Goal: Task Accomplishment & Management: Manage account settings

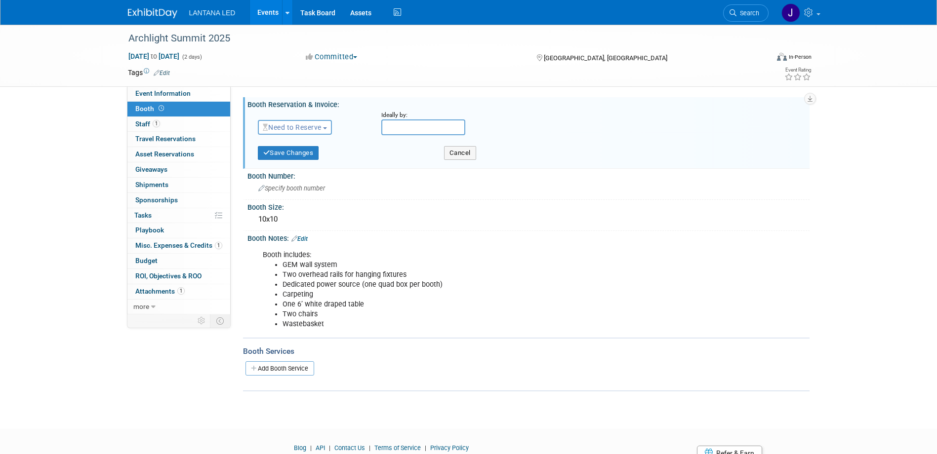
click at [147, 108] on span "Booth" at bounding box center [150, 109] width 31 height 8
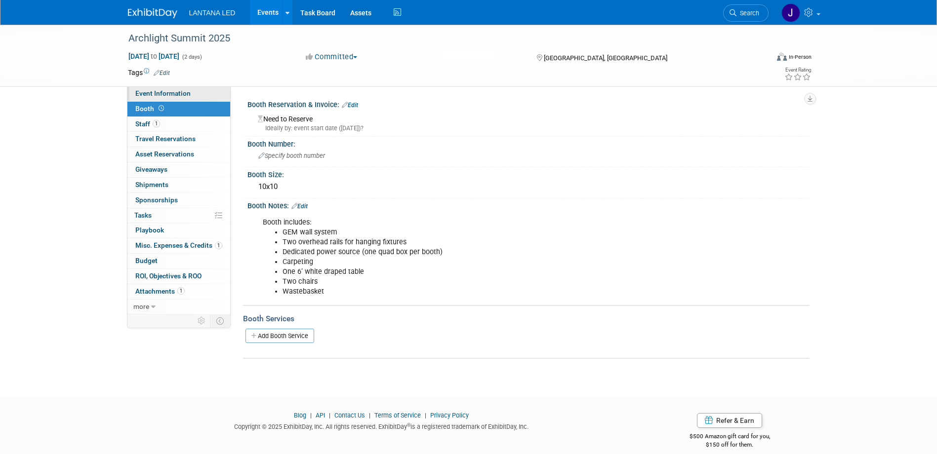
click at [147, 93] on span "Event Information" at bounding box center [162, 93] width 55 height 8
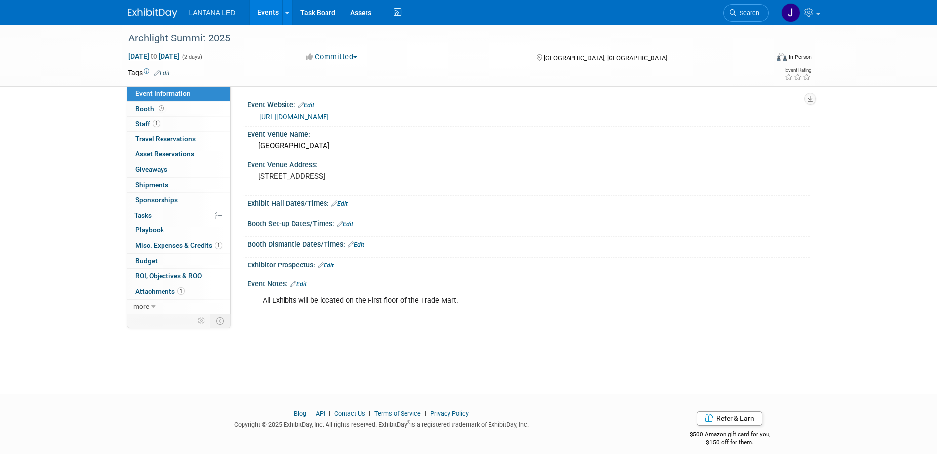
click at [334, 203] on icon at bounding box center [334, 204] width 6 height 6
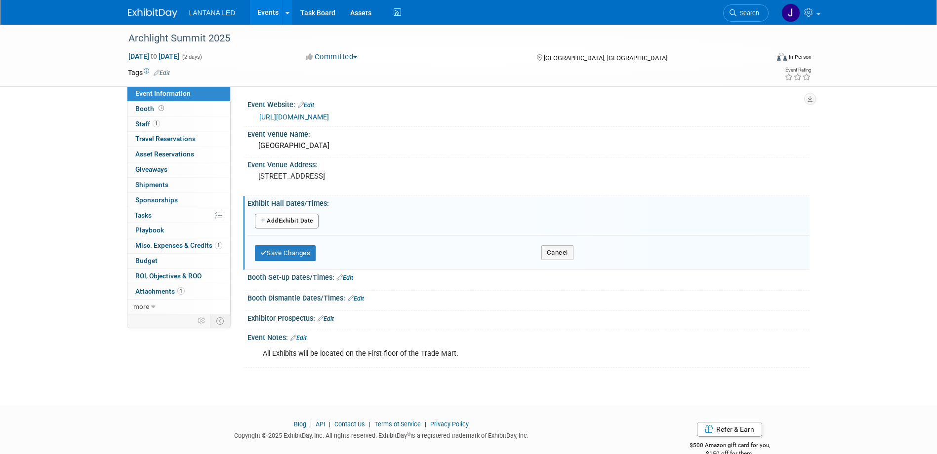
click at [342, 276] on icon at bounding box center [340, 278] width 6 height 6
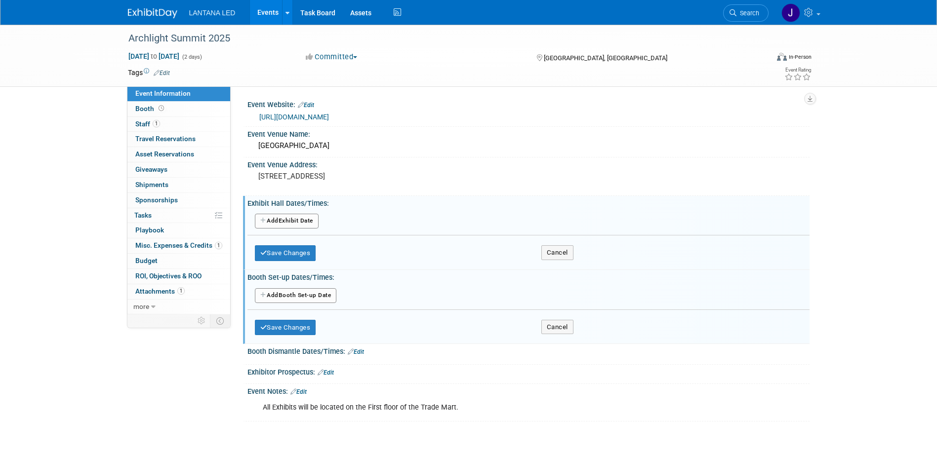
click at [301, 298] on button "Add Another Booth Set-up Date" at bounding box center [296, 295] width 82 height 15
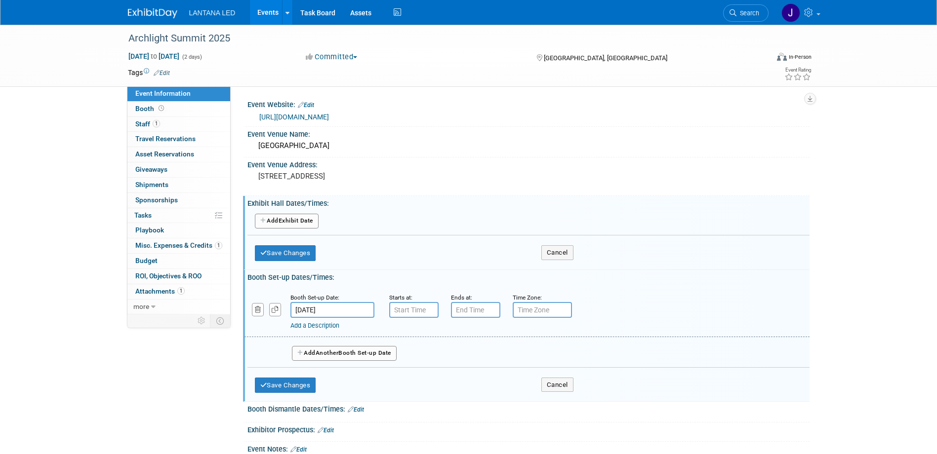
click at [332, 310] on input "[DATE]" at bounding box center [332, 310] width 84 height 16
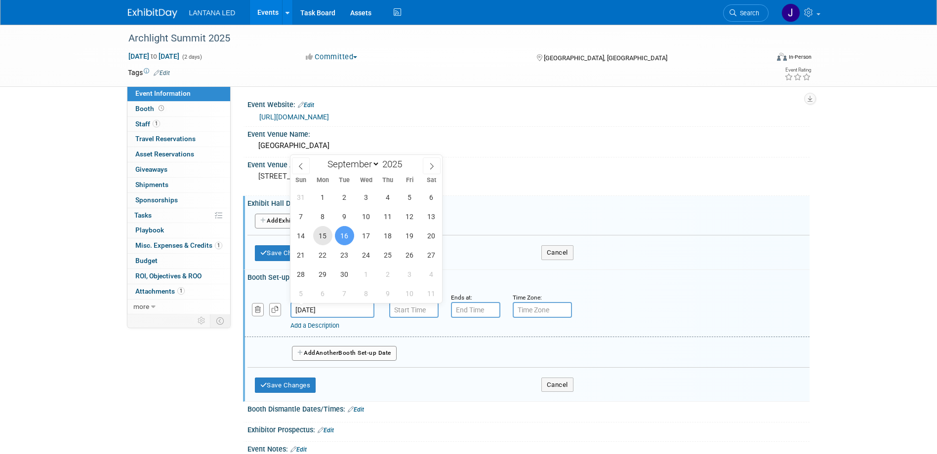
click at [324, 237] on span "15" at bounding box center [322, 235] width 19 height 19
type input "[DATE]"
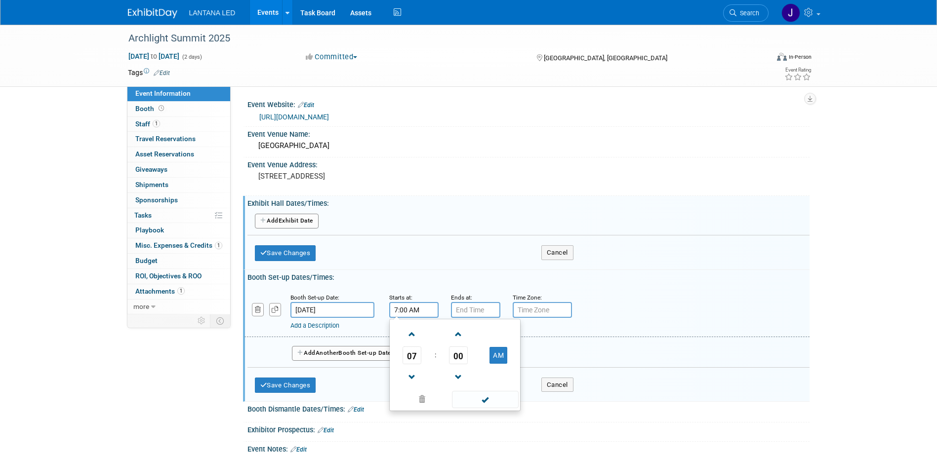
click at [397, 312] on input "7:00 AM" at bounding box center [413, 310] width 49 height 16
click at [410, 373] on span at bounding box center [411, 377] width 17 height 17
click at [411, 334] on span at bounding box center [411, 334] width 17 height 17
type input "8:00 AM"
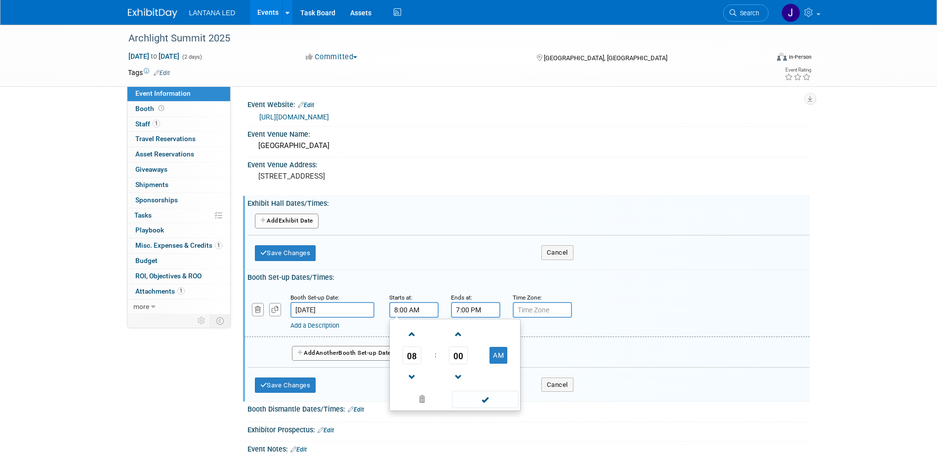
click at [461, 310] on input "7:00 PM" at bounding box center [475, 310] width 49 height 16
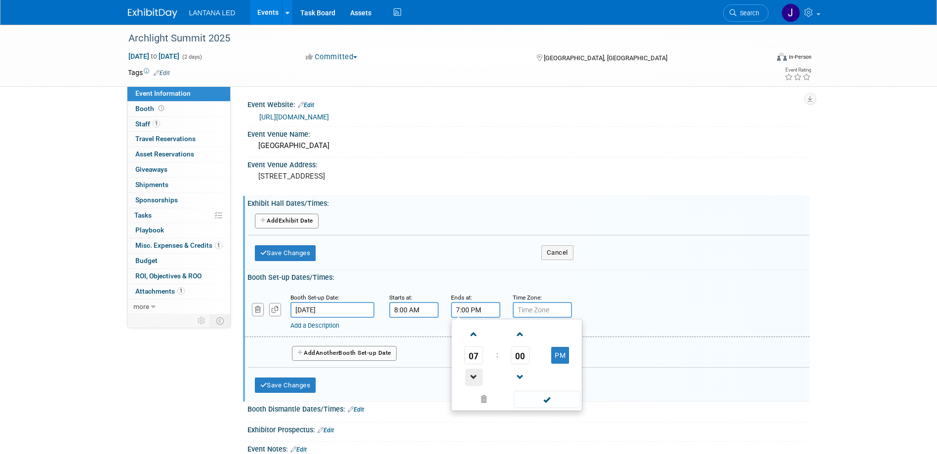
click at [474, 373] on span at bounding box center [473, 377] width 17 height 17
type input "6:00 PM"
click at [543, 309] on input "text" at bounding box center [542, 310] width 59 height 16
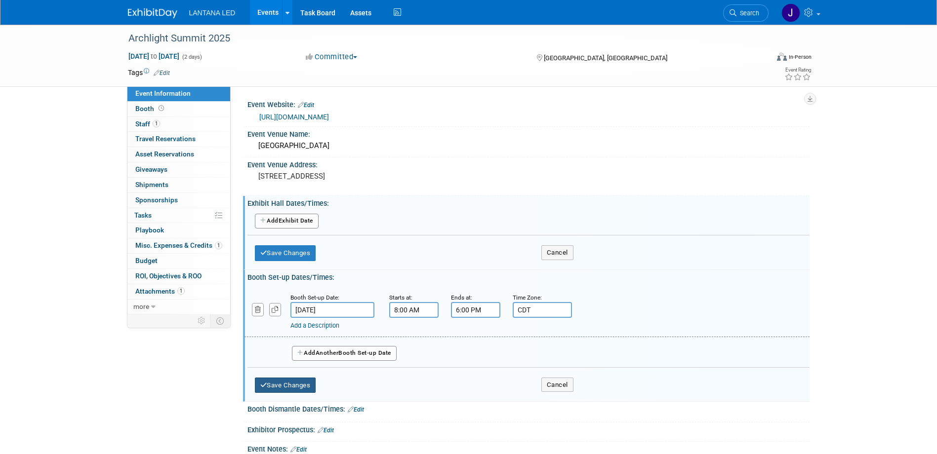
type input "CDT"
click at [291, 386] on button "Save Changes" at bounding box center [285, 386] width 61 height 16
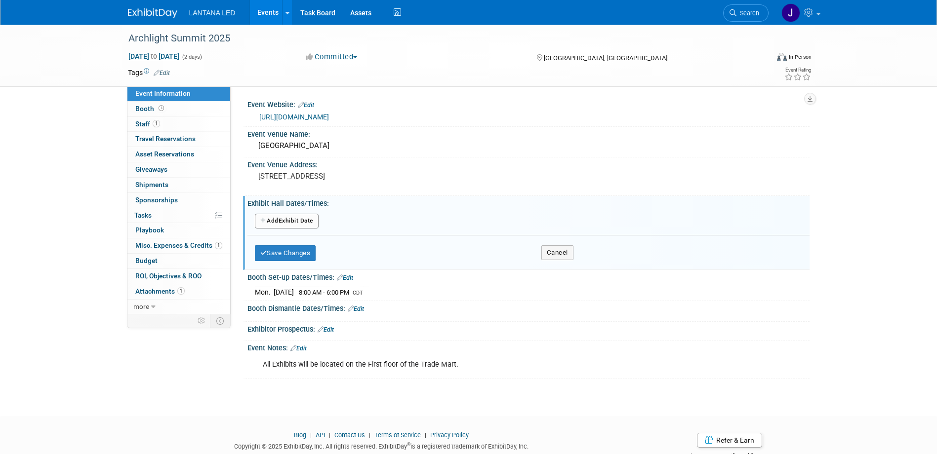
click at [291, 221] on button "Add Another Exhibit Date" at bounding box center [287, 221] width 64 height 15
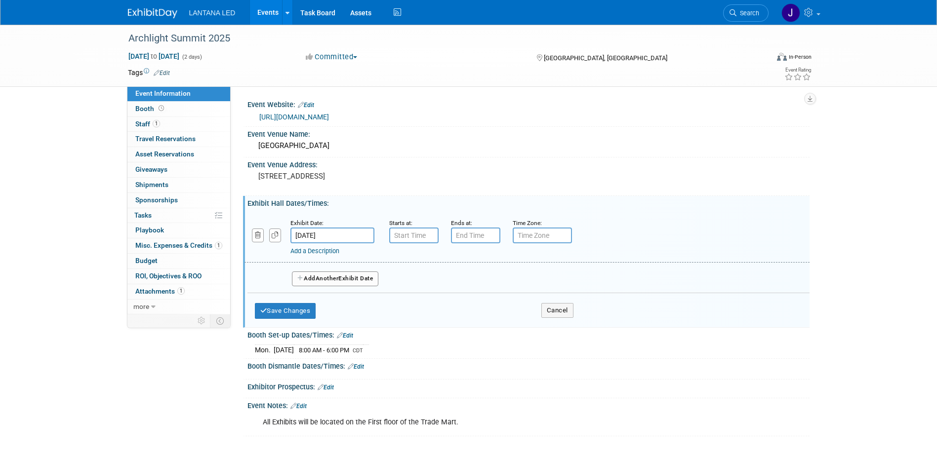
click at [404, 237] on input "text" at bounding box center [413, 236] width 49 height 16
click at [412, 262] on span at bounding box center [411, 259] width 17 height 17
type input "9:00 AM"
type input "7:00 PM"
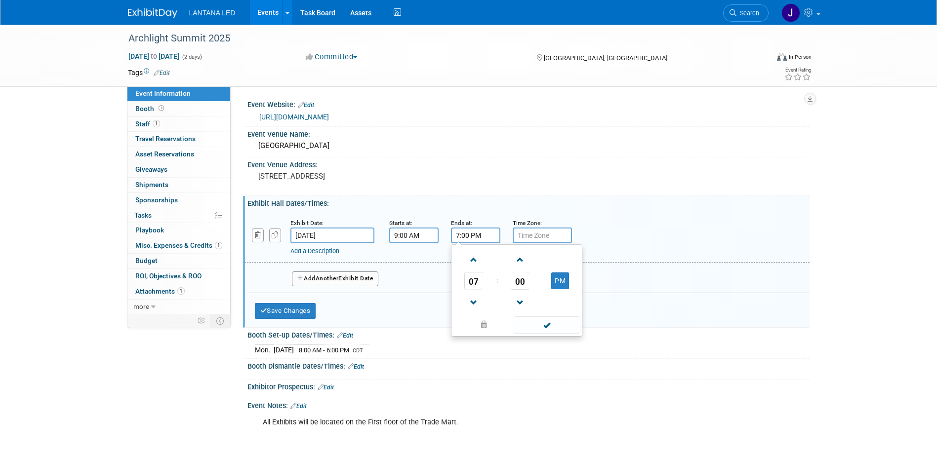
click at [473, 236] on input "7:00 PM" at bounding box center [475, 236] width 49 height 16
click at [558, 235] on input "text" at bounding box center [542, 236] width 59 height 16
type input "CDT"
click at [358, 279] on button "Add Another Exhibit Date" at bounding box center [335, 279] width 87 height 15
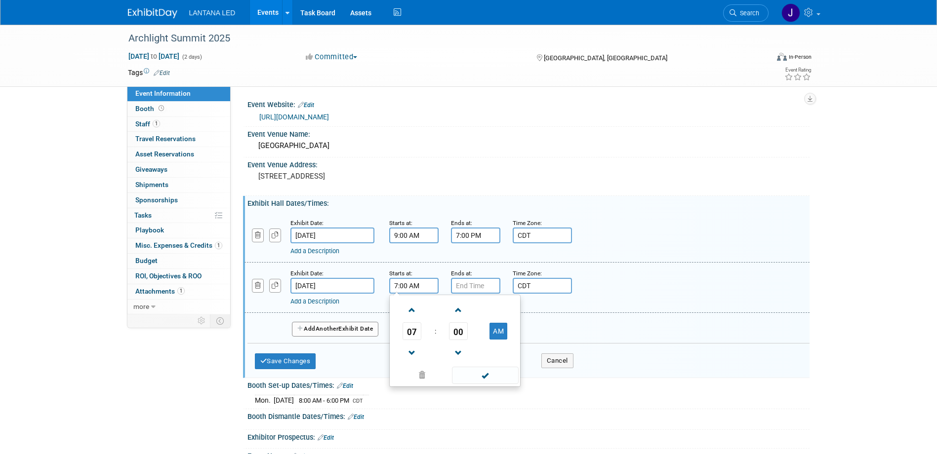
click at [405, 287] on input "7:00 AM" at bounding box center [413, 286] width 49 height 16
click at [410, 310] on span at bounding box center [411, 310] width 17 height 17
type input "9:00 AM"
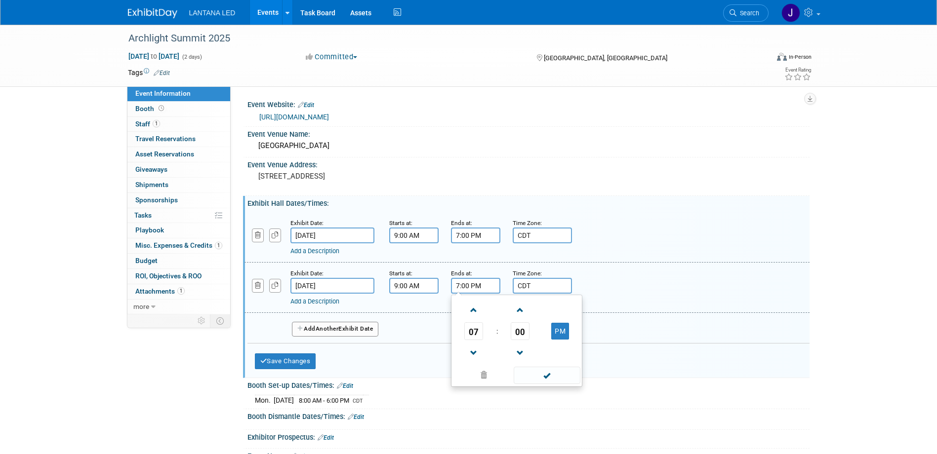
click at [471, 288] on input "7:00 PM" at bounding box center [475, 286] width 49 height 16
click at [471, 349] on span at bounding box center [473, 353] width 17 height 17
click at [474, 349] on span at bounding box center [473, 353] width 17 height 17
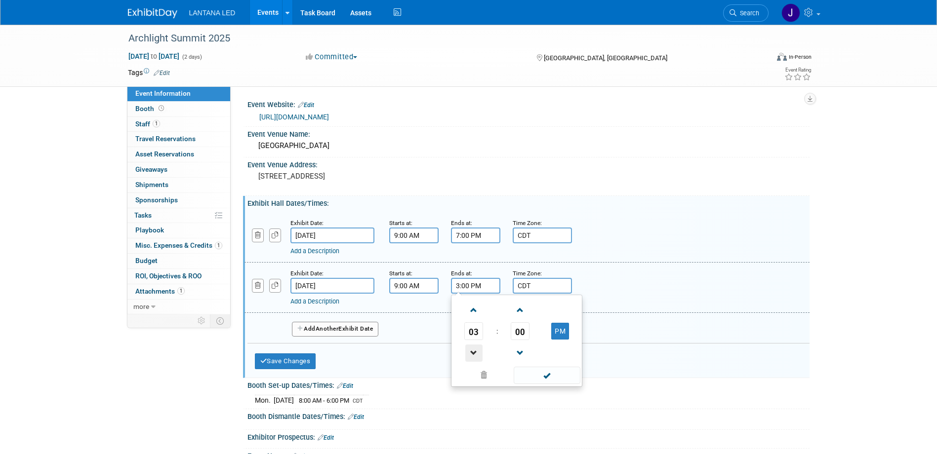
click at [474, 349] on span at bounding box center [473, 353] width 17 height 17
type input "2:00 PM"
click at [287, 359] on button "Save Changes" at bounding box center [285, 362] width 61 height 16
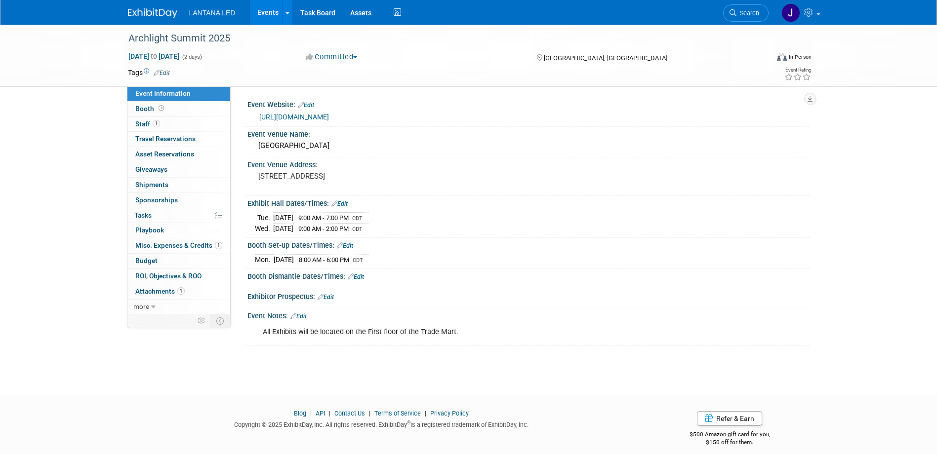
click at [359, 275] on link "Edit" at bounding box center [356, 277] width 16 height 7
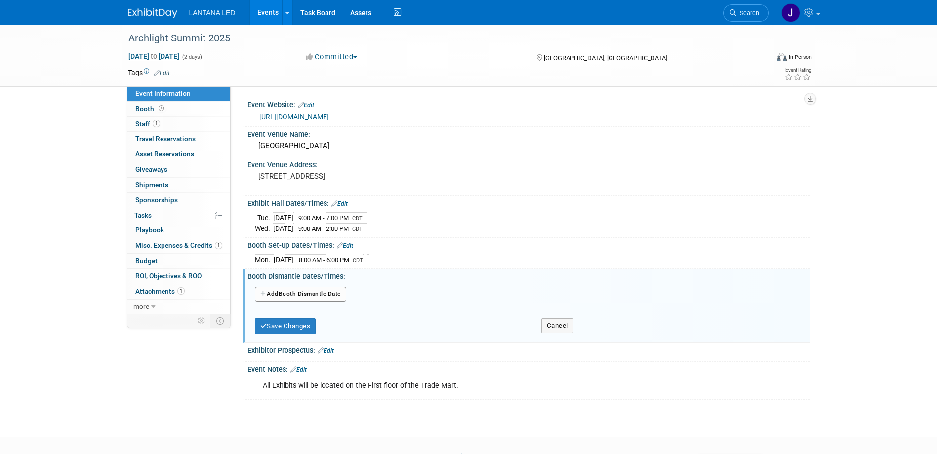
click at [308, 294] on button "Add Another Booth Dismantle Date" at bounding box center [300, 294] width 91 height 15
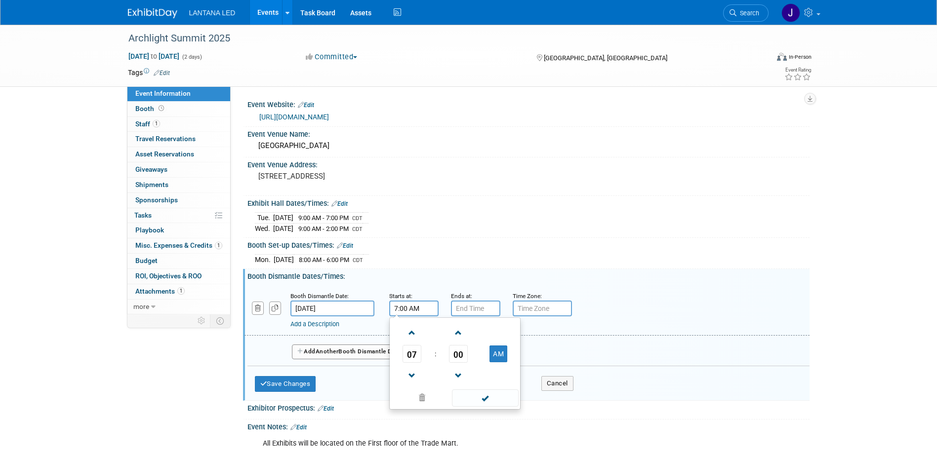
click at [401, 306] on input "7:00 AM" at bounding box center [413, 309] width 49 height 16
click at [409, 332] on span at bounding box center [411, 332] width 17 height 17
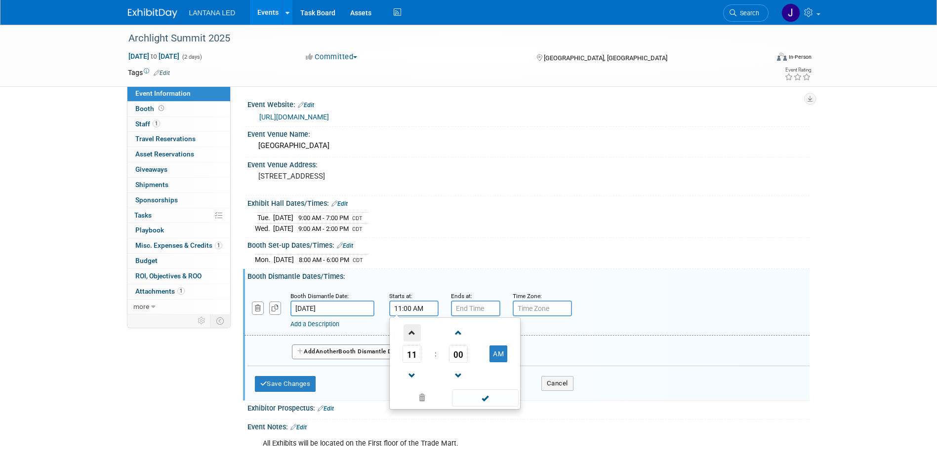
click at [409, 332] on span at bounding box center [411, 332] width 17 height 17
type input "2:00 PM"
click at [478, 307] on input "7:00 PM" at bounding box center [475, 309] width 49 height 16
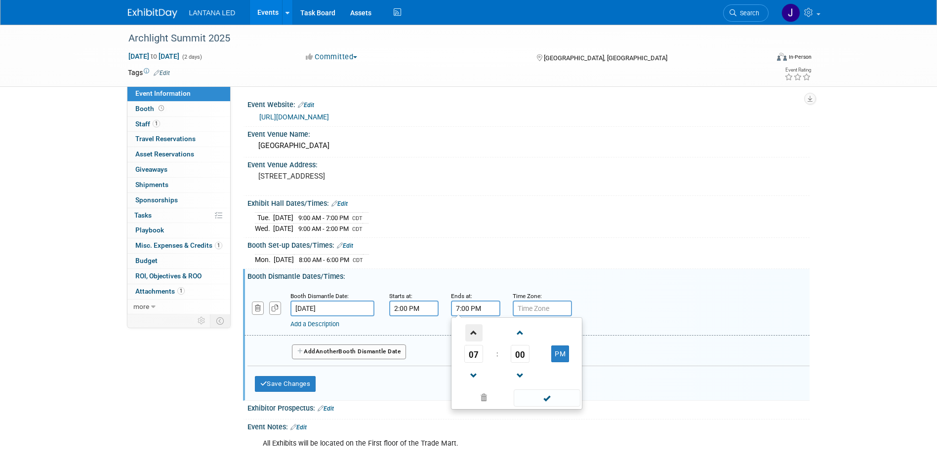
click at [474, 334] on span at bounding box center [473, 332] width 17 height 17
type input "8:00 PM"
click at [529, 307] on input "text" at bounding box center [542, 309] width 59 height 16
type input "CDT"
click at [322, 323] on link "Add a Description" at bounding box center [314, 324] width 49 height 7
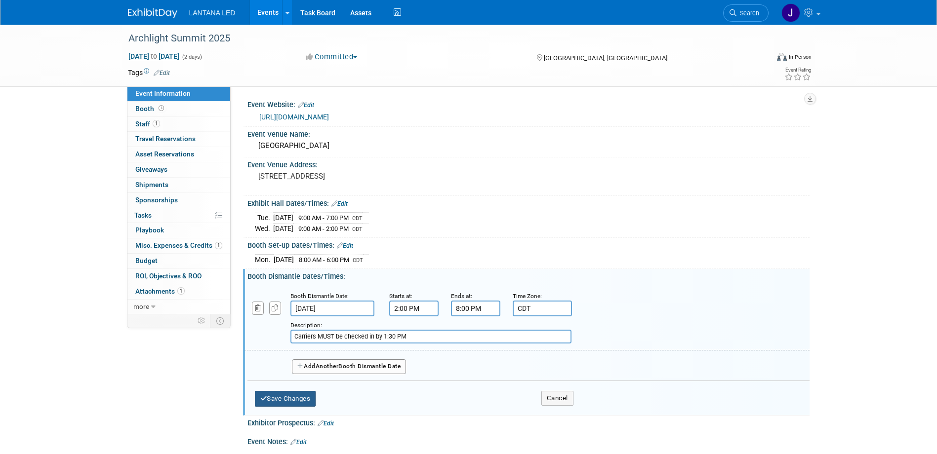
type input "Carriers MUST be checked in by 1:30 PM"
click at [297, 400] on button "Save Changes" at bounding box center [285, 399] width 61 height 16
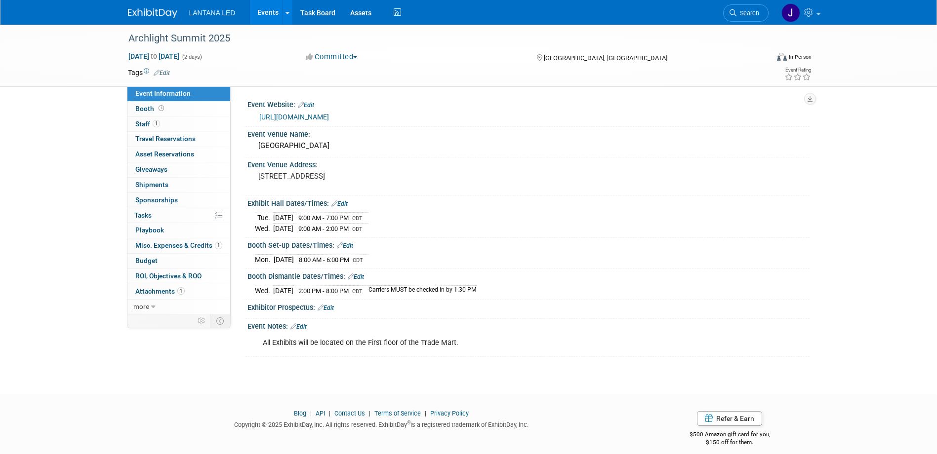
click at [329, 308] on link "Edit" at bounding box center [326, 308] width 16 height 7
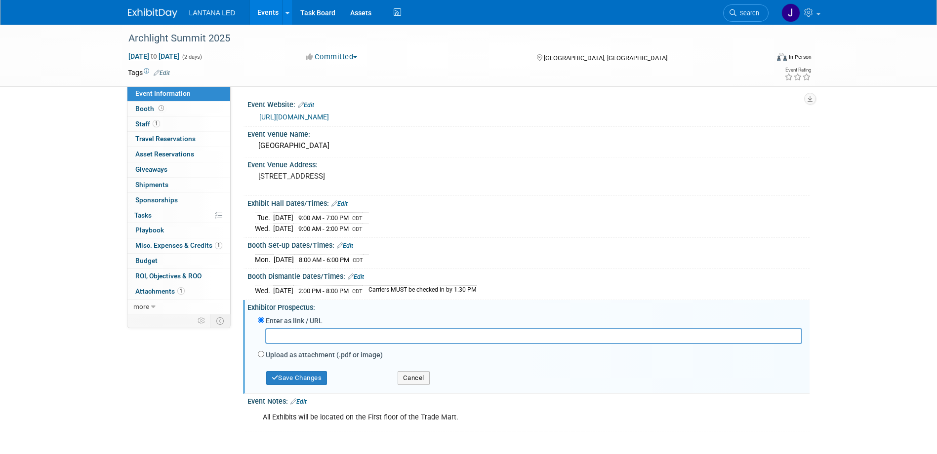
click at [314, 334] on input "text" at bounding box center [533, 335] width 537 height 15
paste input "[URL][DOMAIN_NAME]"
type input "[URL][DOMAIN_NAME]"
click at [316, 379] on button "Save Changes" at bounding box center [296, 378] width 61 height 14
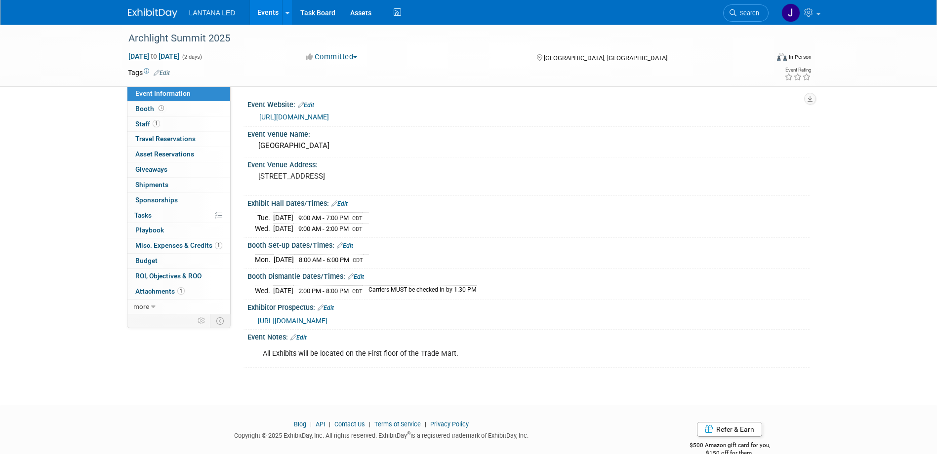
click at [302, 335] on link "Edit" at bounding box center [298, 337] width 16 height 7
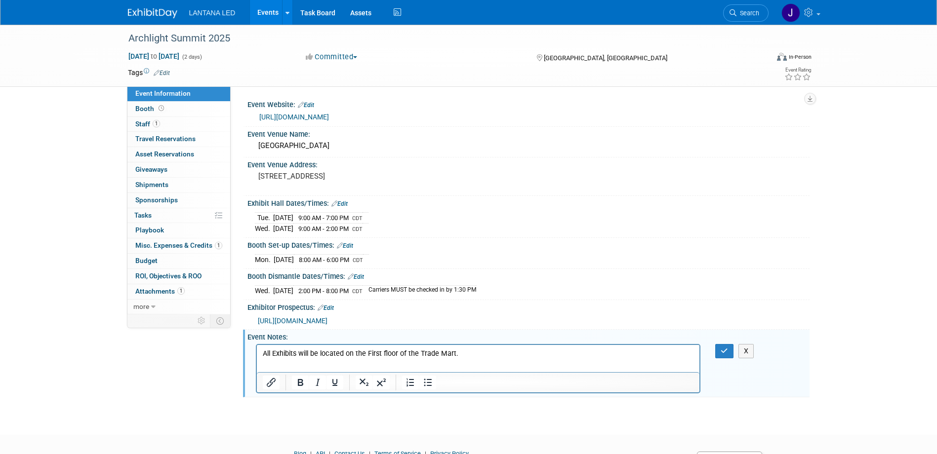
click at [467, 355] on p "All Exhibits will be located on the First floor of the Trade Mart." at bounding box center [478, 354] width 432 height 10
click at [148, 307] on span "more" at bounding box center [141, 307] width 16 height 8
click at [482, 356] on p "All Exhibits will be located on the First floor of the Trade Mart." at bounding box center [478, 354] width 432 height 10
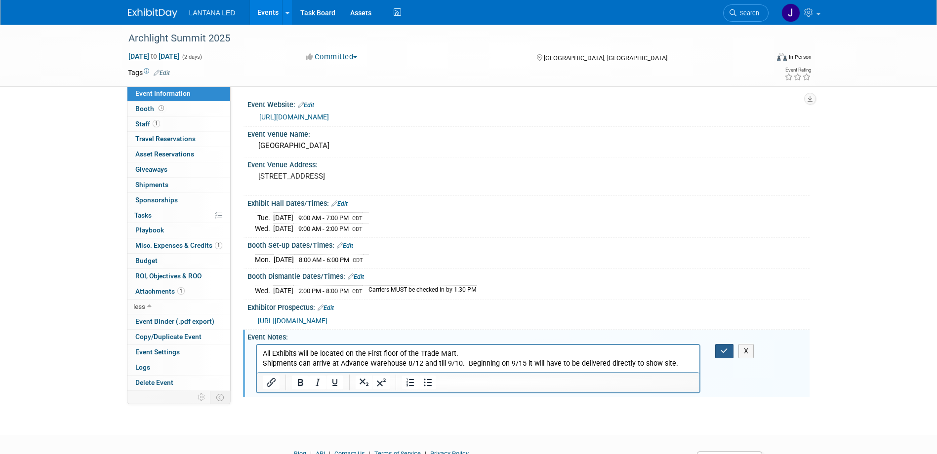
click at [725, 351] on icon "button" at bounding box center [724, 351] width 7 height 7
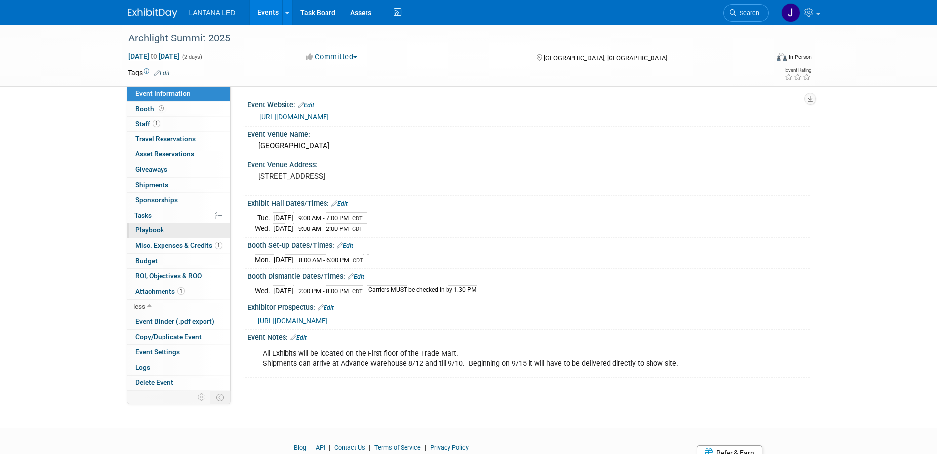
click at [172, 228] on link "0 Playbook 0" at bounding box center [178, 230] width 103 height 15
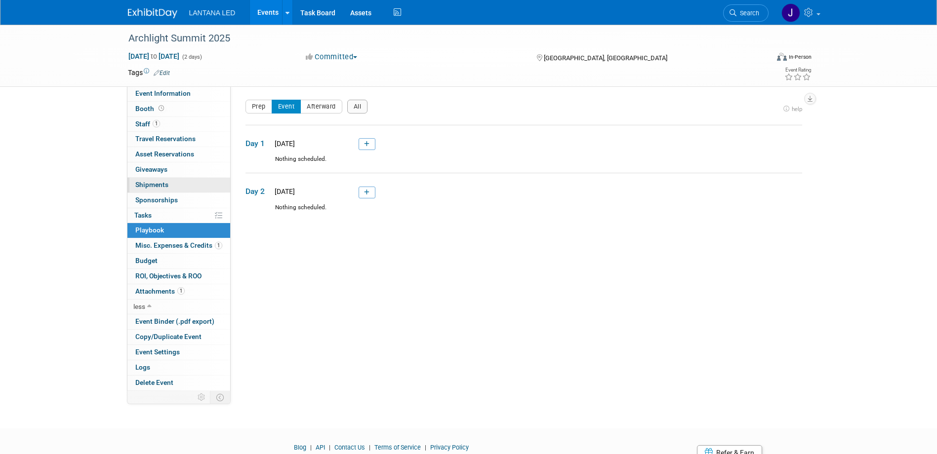
click at [147, 182] on span "Shipments 0" at bounding box center [151, 185] width 33 height 8
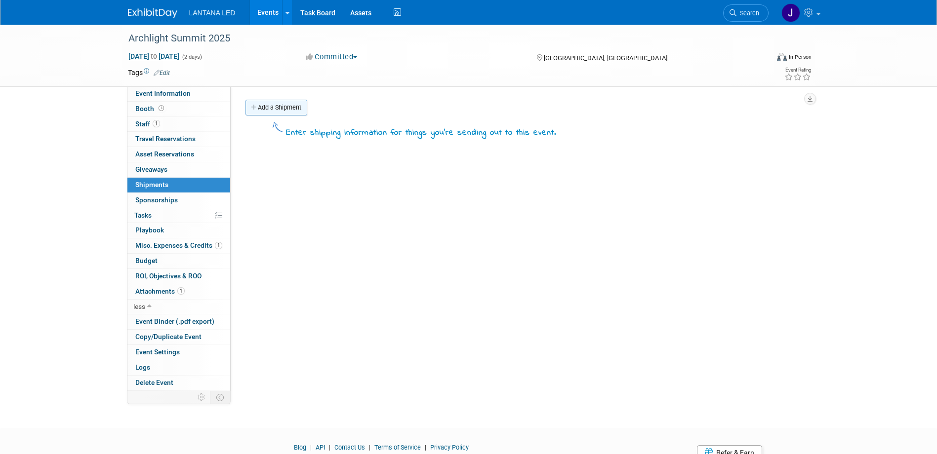
click at [269, 110] on link "Add a Shipment" at bounding box center [276, 108] width 62 height 16
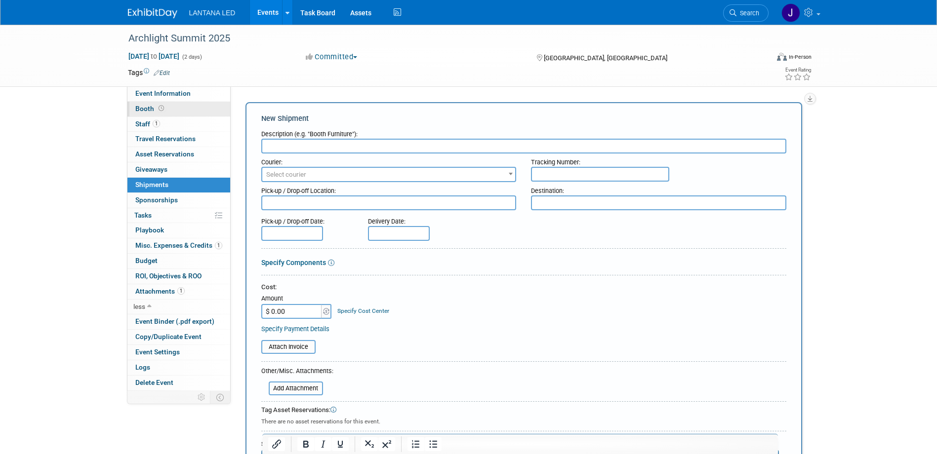
click at [163, 109] on span at bounding box center [161, 108] width 9 height 7
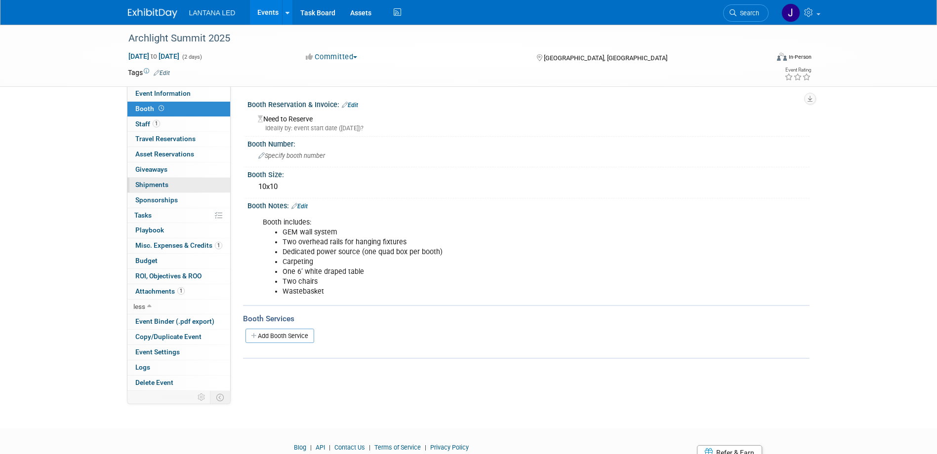
click at [150, 185] on span "Shipments 0" at bounding box center [151, 185] width 33 height 8
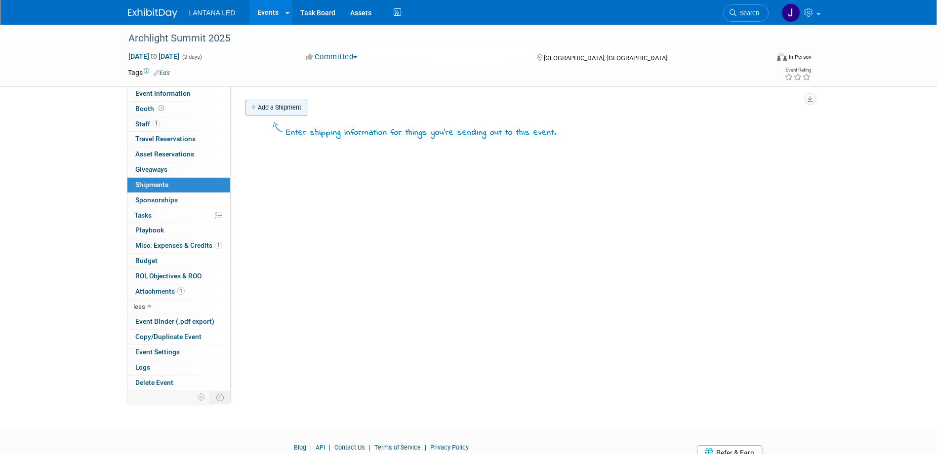
click at [284, 107] on link "Add a Shipment" at bounding box center [276, 108] width 62 height 16
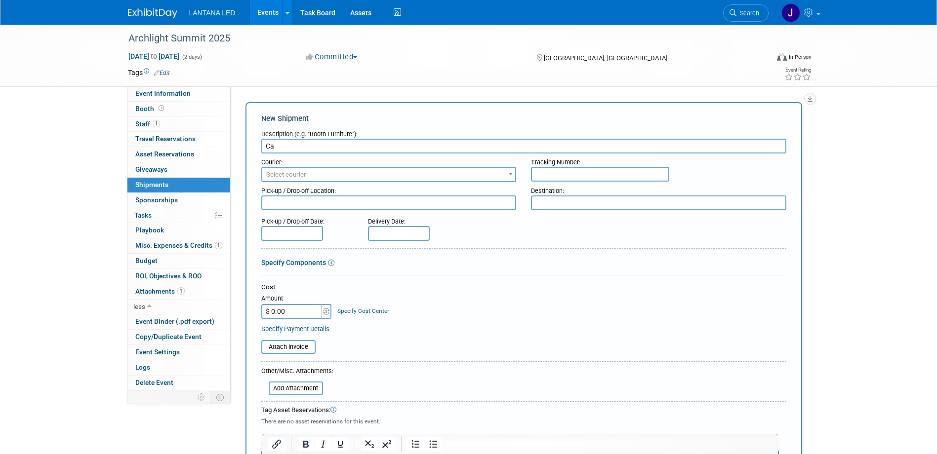
type input "C"
type input "S"
type input "Booth Assets"
click at [318, 202] on textarea at bounding box center [388, 203] width 255 height 15
type textarea "3"
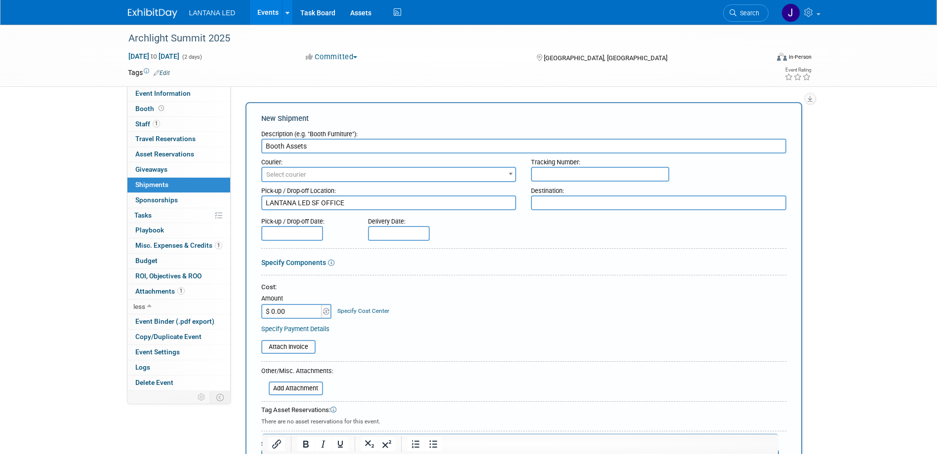
type textarea "LANTANA LED SF OFFICE"
click at [551, 204] on textarea at bounding box center [658, 203] width 255 height 15
type textarea "ADVANCED WAREHOUSE"
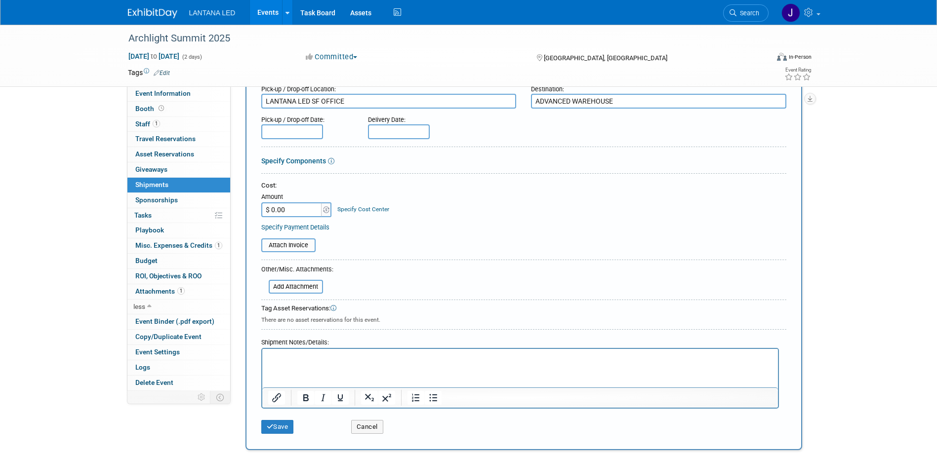
scroll to position [148, 0]
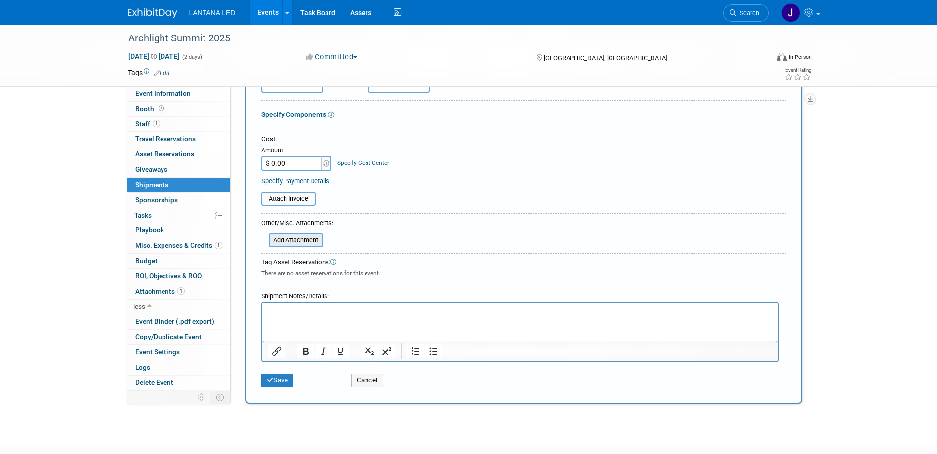
click at [285, 241] on input "file" at bounding box center [263, 241] width 118 height 12
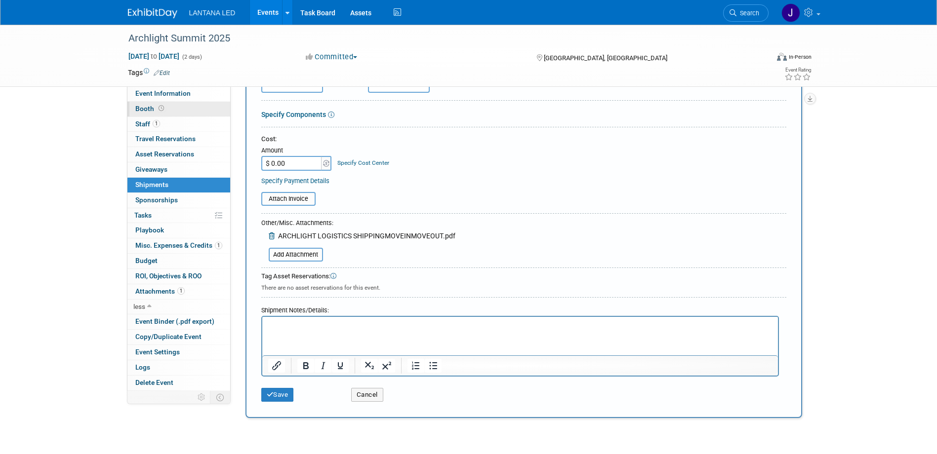
click at [167, 108] on link "Booth" at bounding box center [178, 109] width 103 height 15
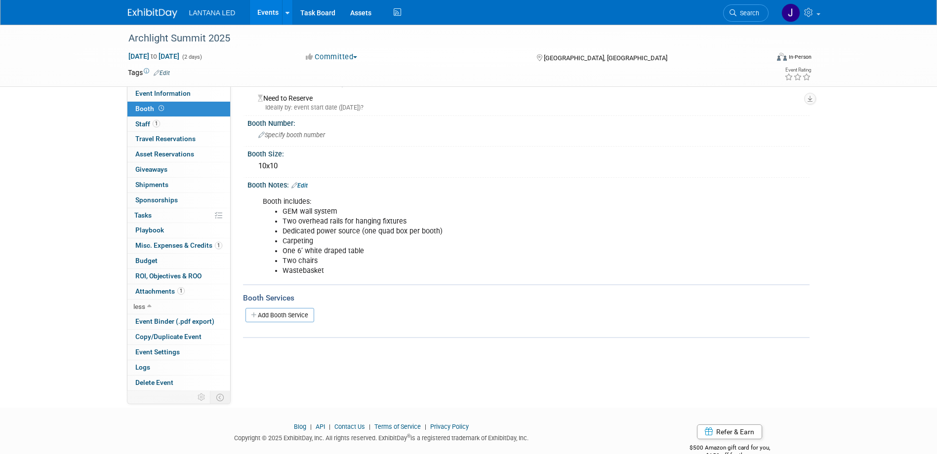
scroll to position [0, 0]
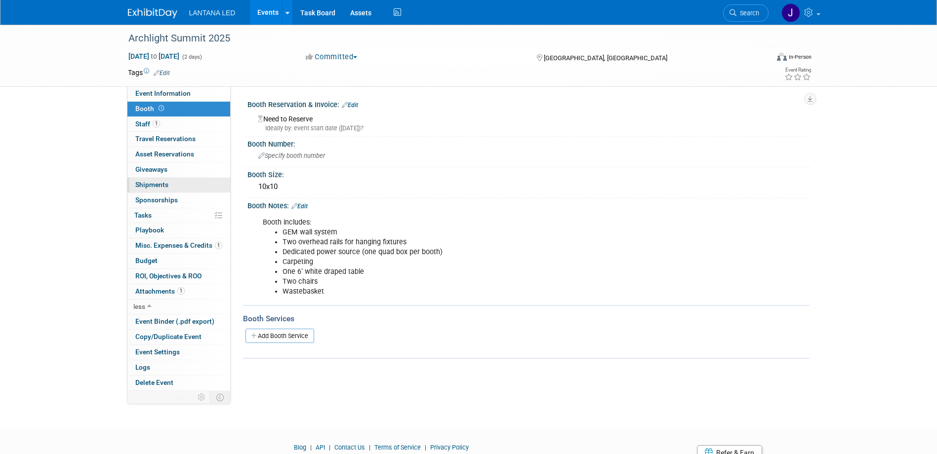
click at [155, 184] on span "Shipments 0" at bounding box center [151, 185] width 33 height 8
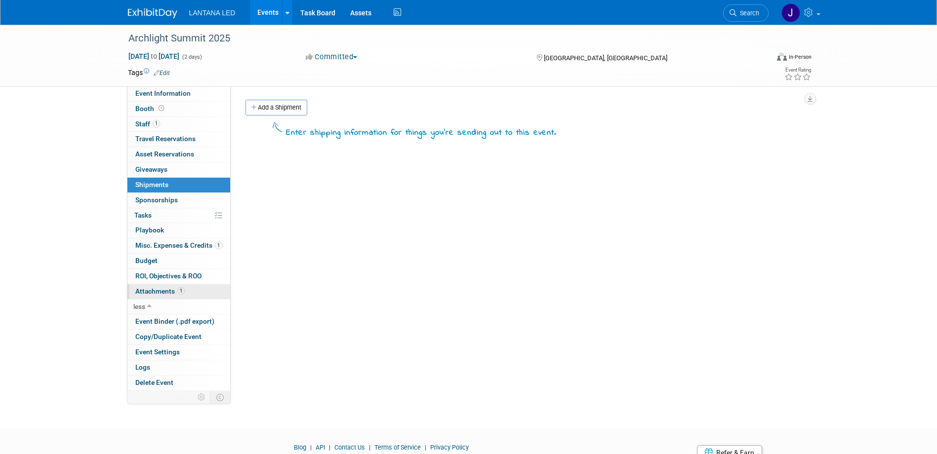
click at [167, 291] on span "Attachments 1" at bounding box center [159, 291] width 49 height 8
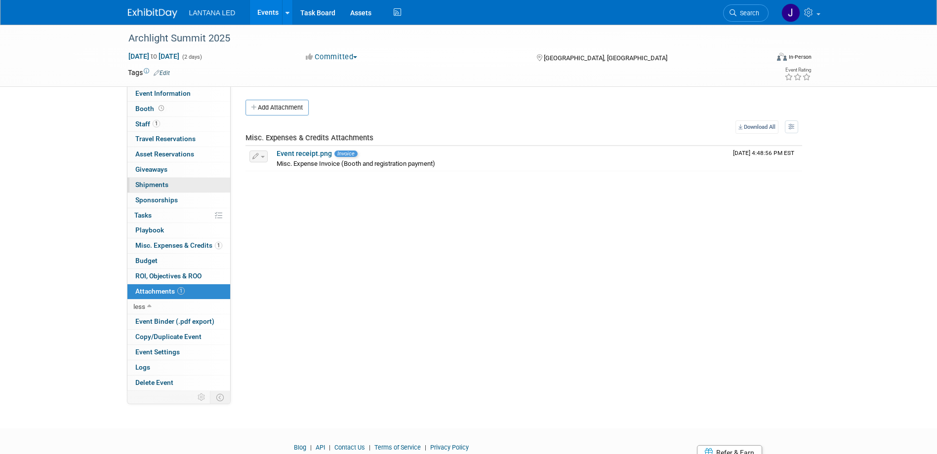
click at [169, 186] on link "0 Shipments 0" at bounding box center [178, 185] width 103 height 15
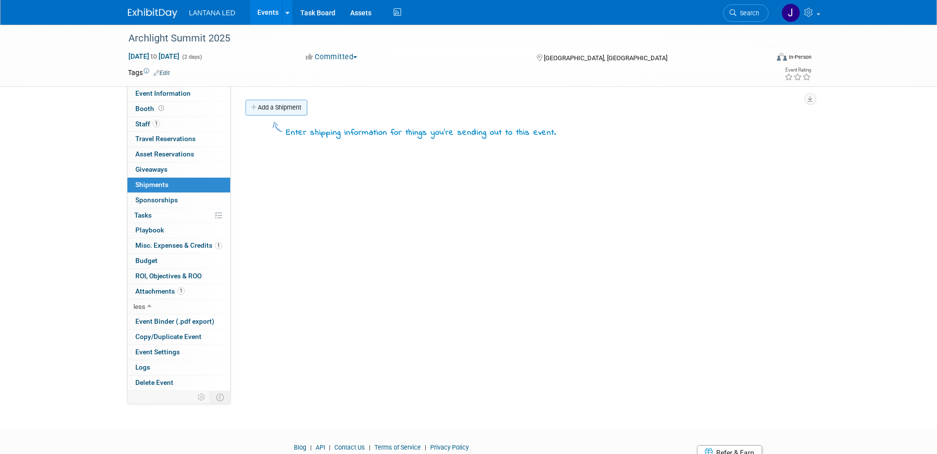
click at [271, 108] on link "Add a Shipment" at bounding box center [276, 108] width 62 height 16
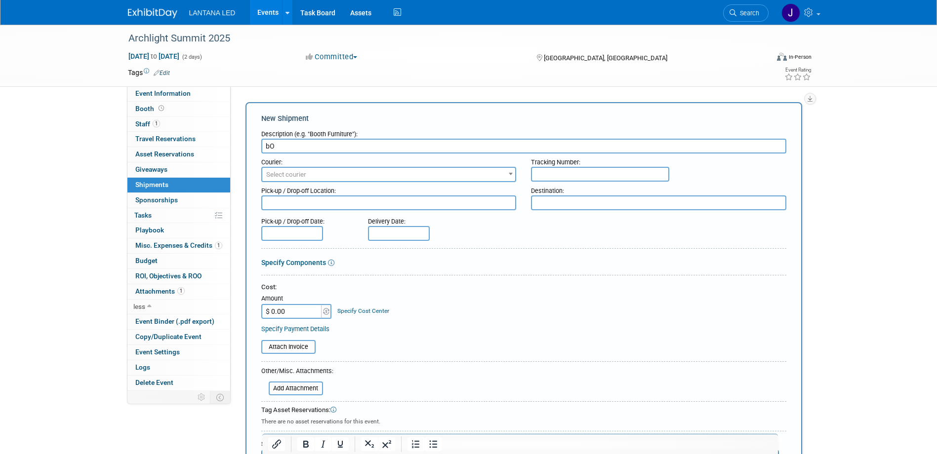
type input "b"
type input "BOOTH ASSESTS"
click at [288, 202] on textarea at bounding box center [388, 203] width 255 height 15
type textarea "LANTANA LED SF OFFICE"
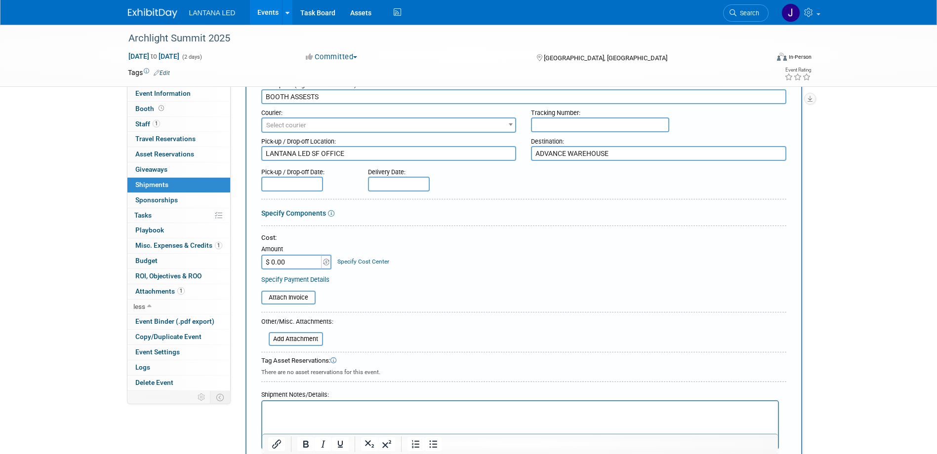
scroll to position [99, 0]
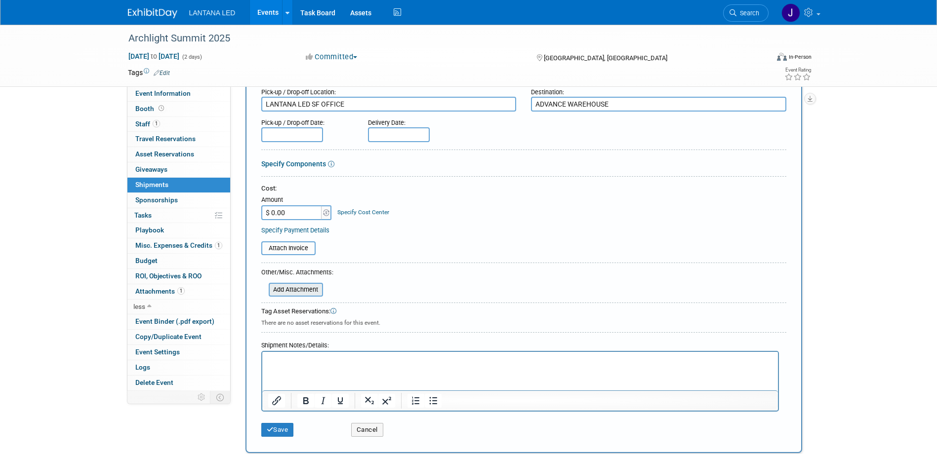
type textarea "ADVANCE WAREHOUSE"
click at [300, 294] on input "file" at bounding box center [263, 290] width 118 height 12
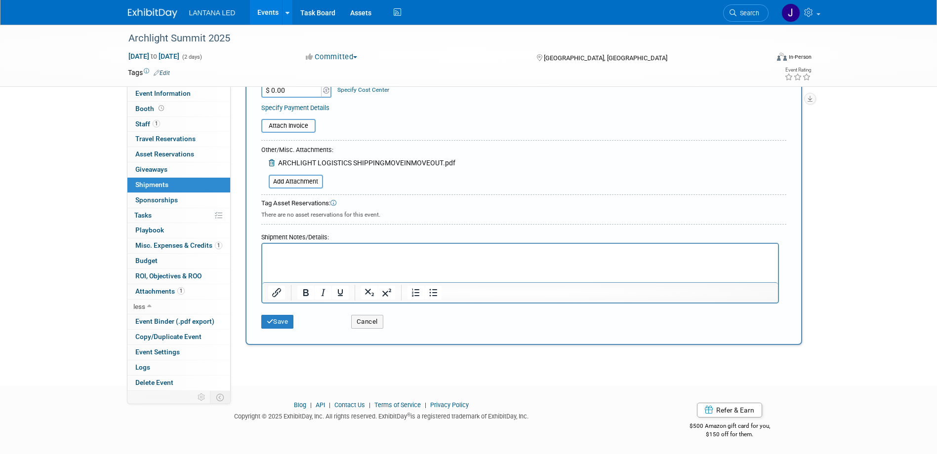
scroll to position [222, 0]
click at [305, 249] on p "Rich Text Area. Press ALT-0 for help." at bounding box center [520, 252] width 504 height 10
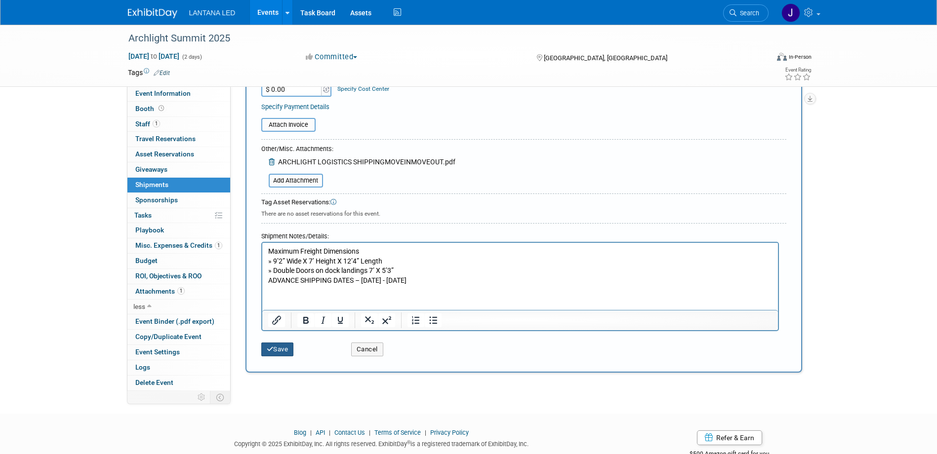
click at [277, 350] on button "Save" at bounding box center [277, 350] width 33 height 14
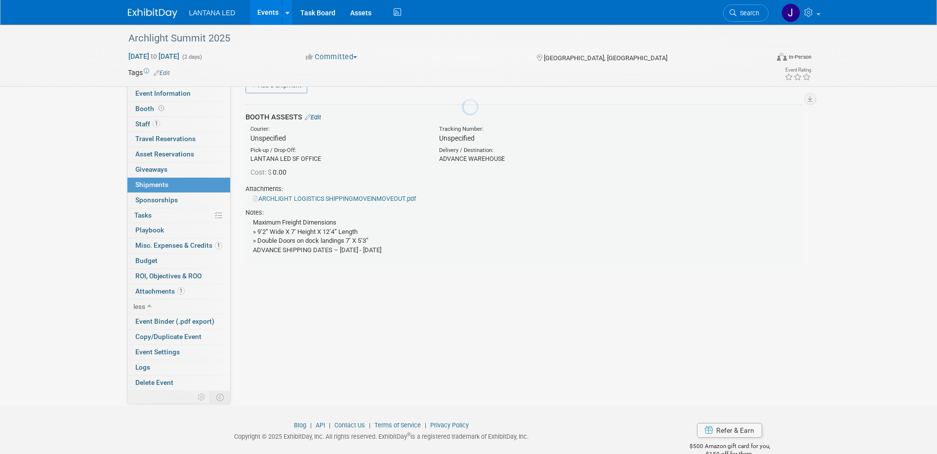
scroll to position [22, 0]
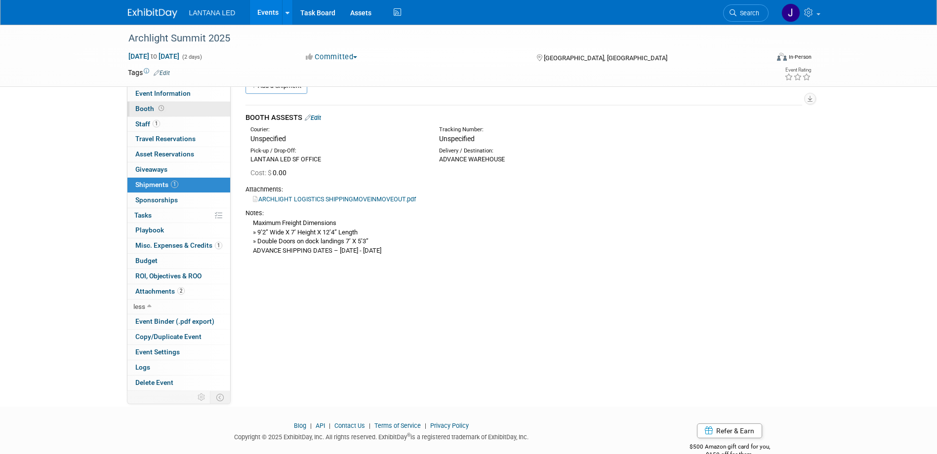
click at [144, 105] on span "Booth" at bounding box center [150, 109] width 31 height 8
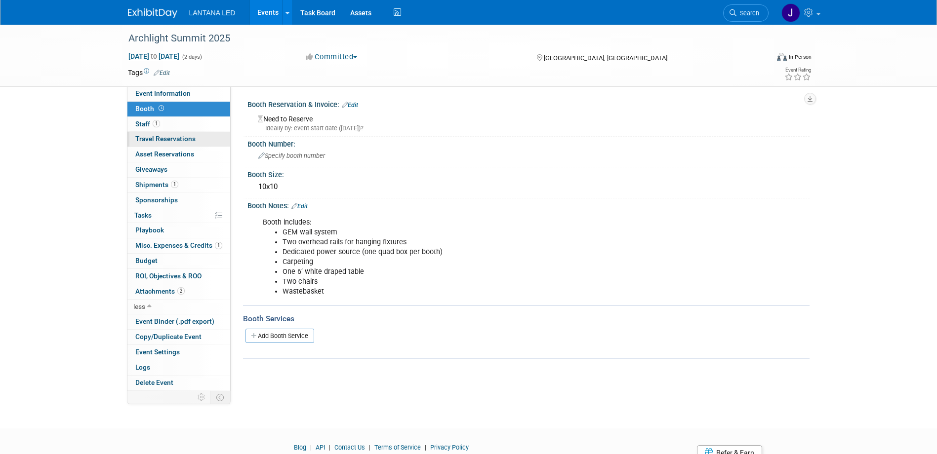
click at [162, 139] on span "Travel Reservations 0" at bounding box center [165, 139] width 60 height 8
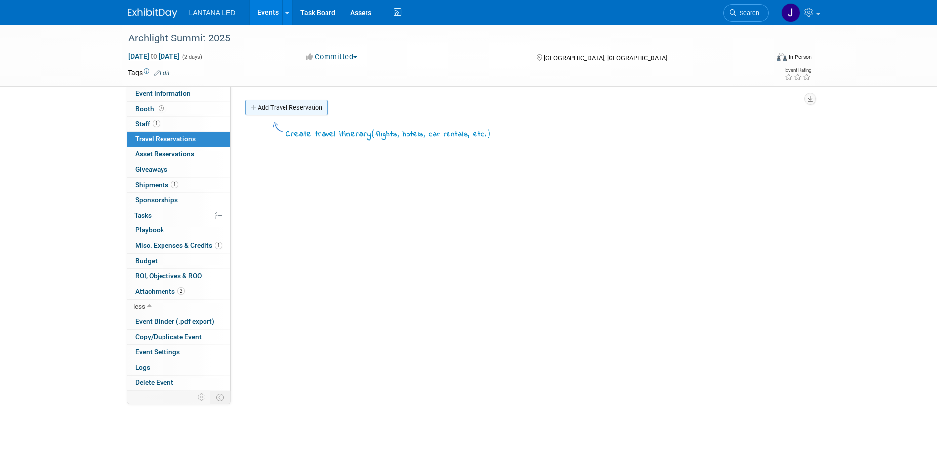
click at [274, 109] on link "Add Travel Reservation" at bounding box center [286, 108] width 82 height 16
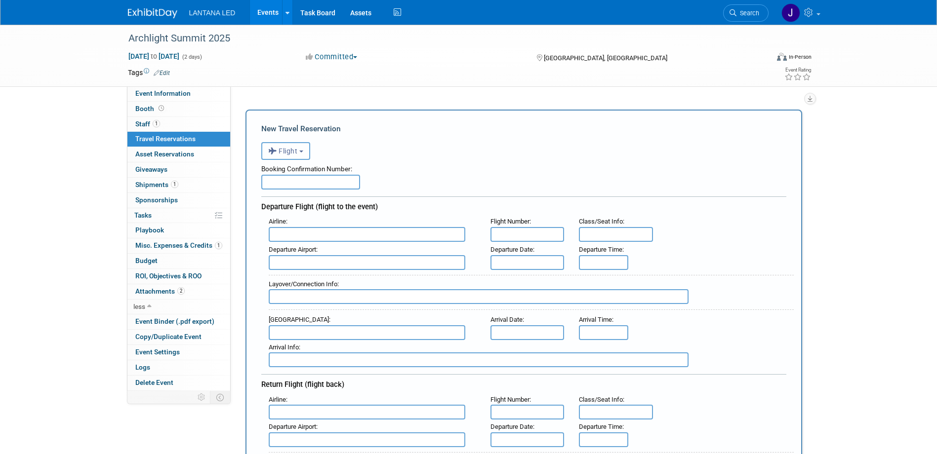
click at [300, 151] on button "Flight" at bounding box center [285, 151] width 49 height 18
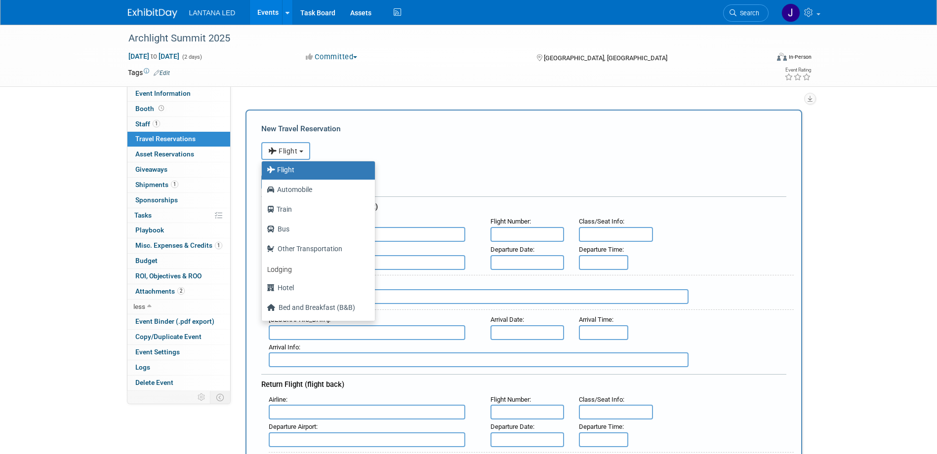
scroll to position [42, 0]
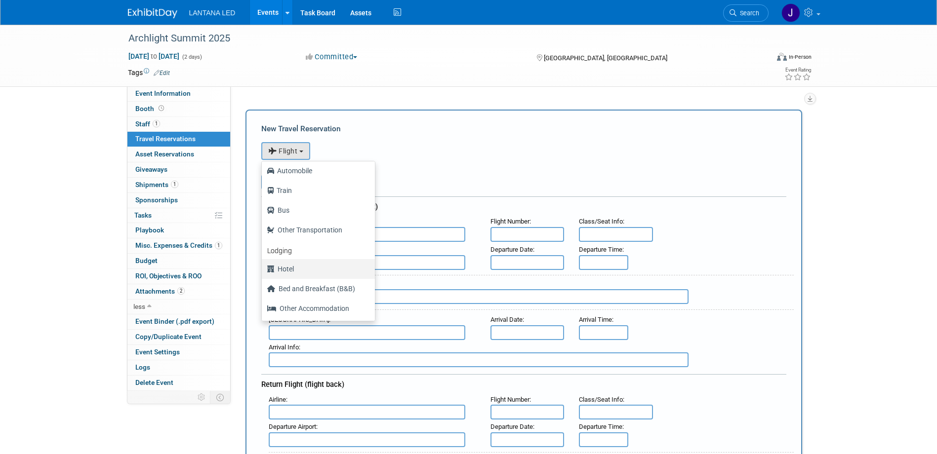
click at [288, 269] on label "Hotel" at bounding box center [316, 269] width 98 height 16
click at [263, 269] on input "Hotel" at bounding box center [260, 268] width 6 height 6
select select "6"
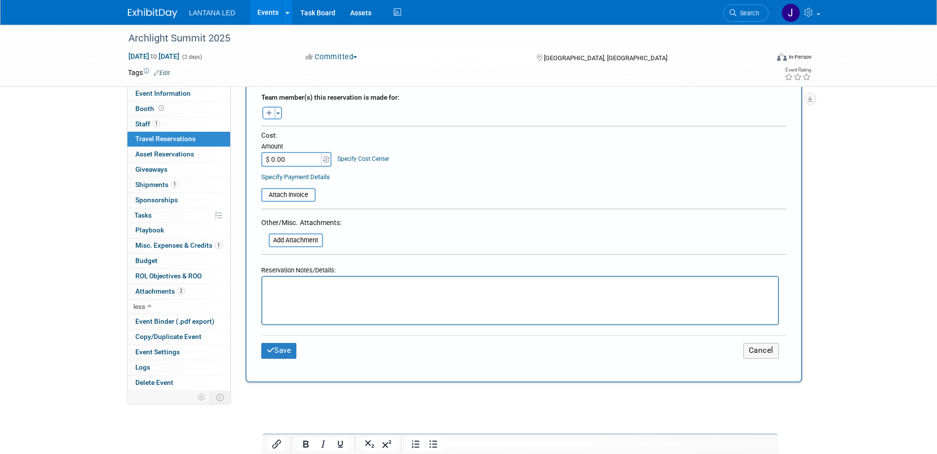
scroll to position [346, 0]
click at [291, 290] on html at bounding box center [520, 283] width 516 height 14
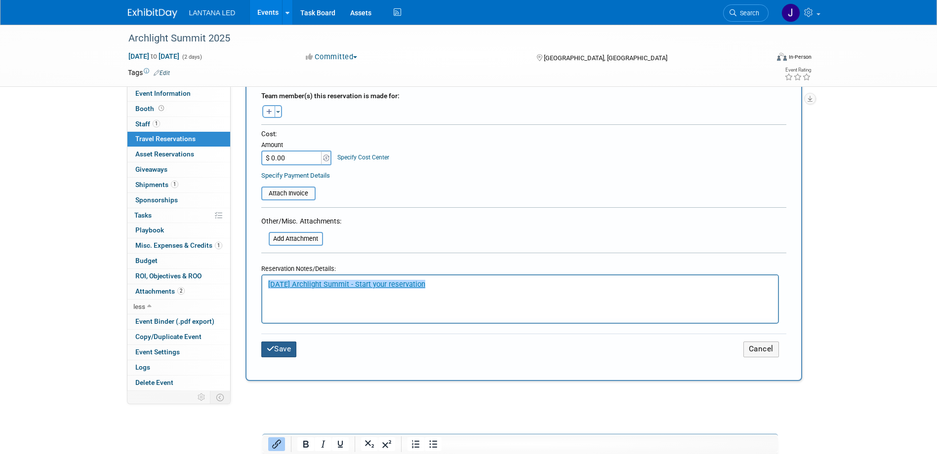
click at [270, 348] on icon "submit" at bounding box center [271, 348] width 8 height 7
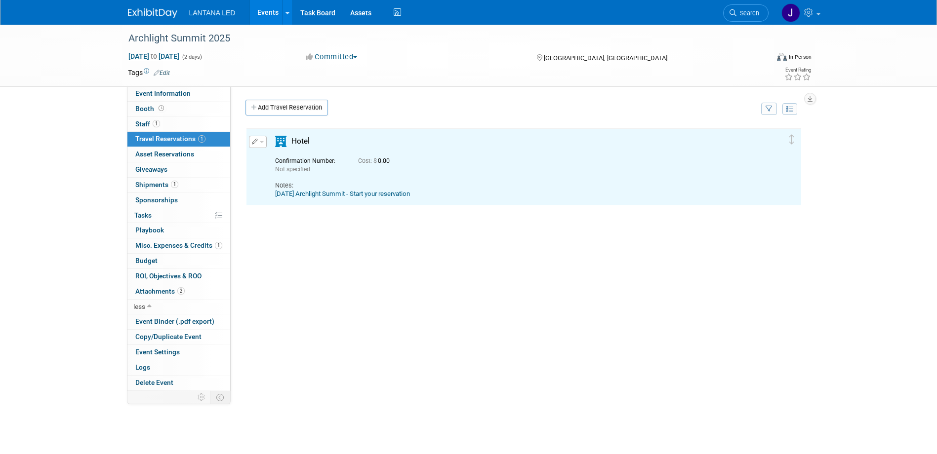
scroll to position [0, 0]
